Goal: Information Seeking & Learning: Learn about a topic

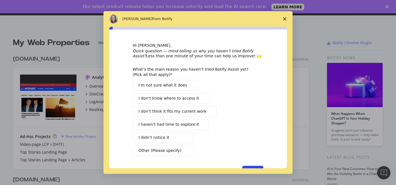
click at [284, 21] on span "Close survey" at bounding box center [285, 19] width 16 height 16
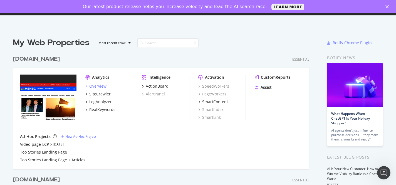
click at [98, 85] on div "Overview" at bounding box center [97, 86] width 17 height 6
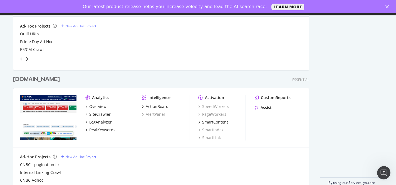
scroll to position [220, 0]
